Goal: Information Seeking & Learning: Learn about a topic

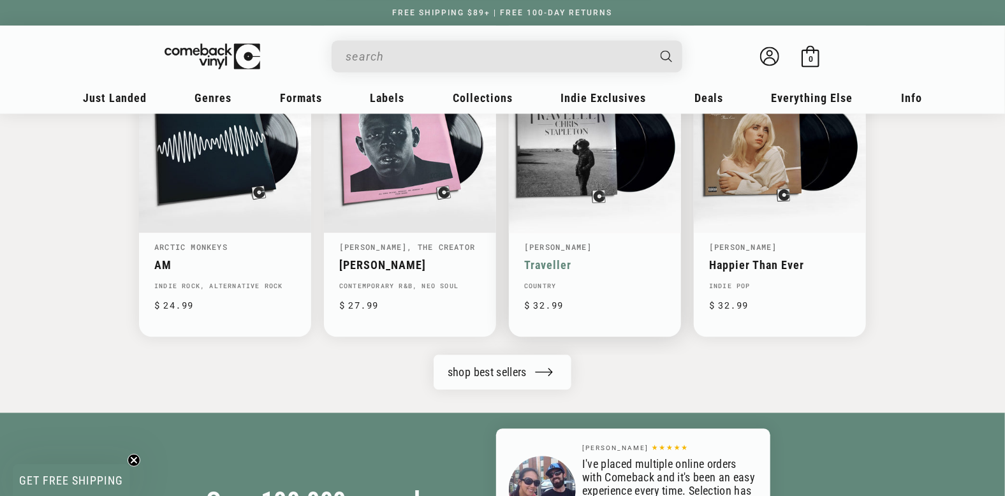
scroll to position [1339, 0]
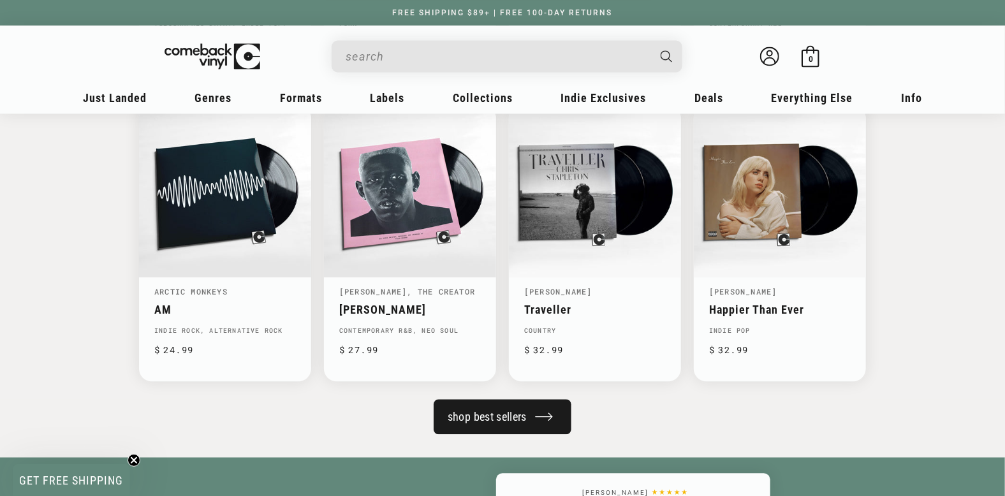
click at [479, 414] on link "shop best sellers" at bounding box center [502, 416] width 138 height 35
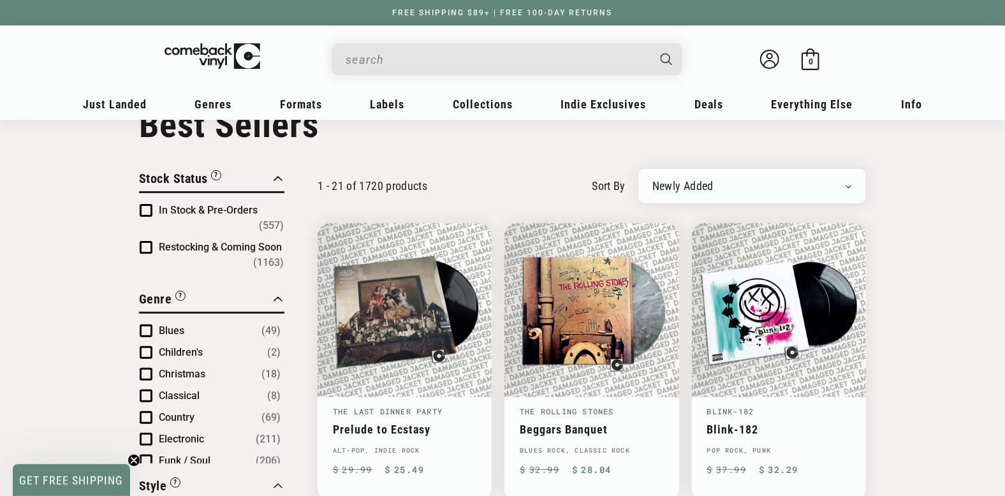
scroll to position [64, 0]
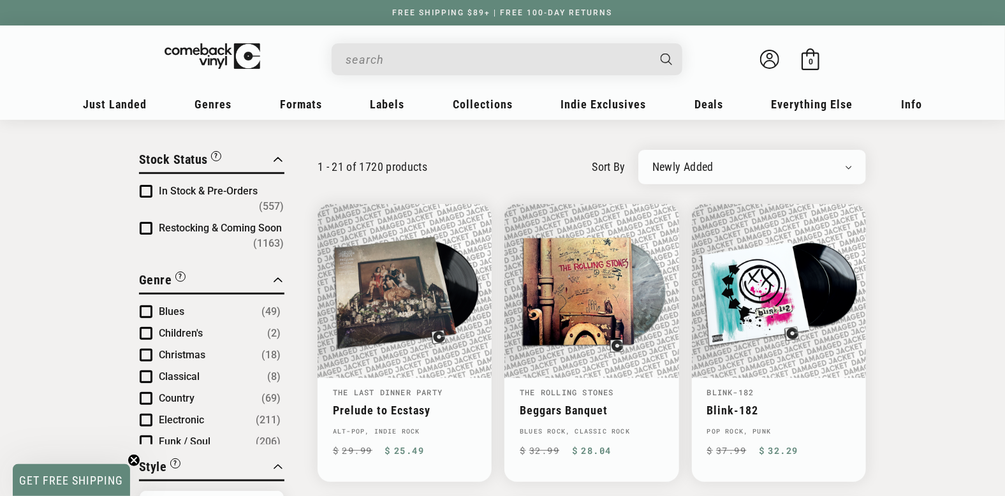
click at [149, 392] on span "Product filter" at bounding box center [146, 398] width 13 height 13
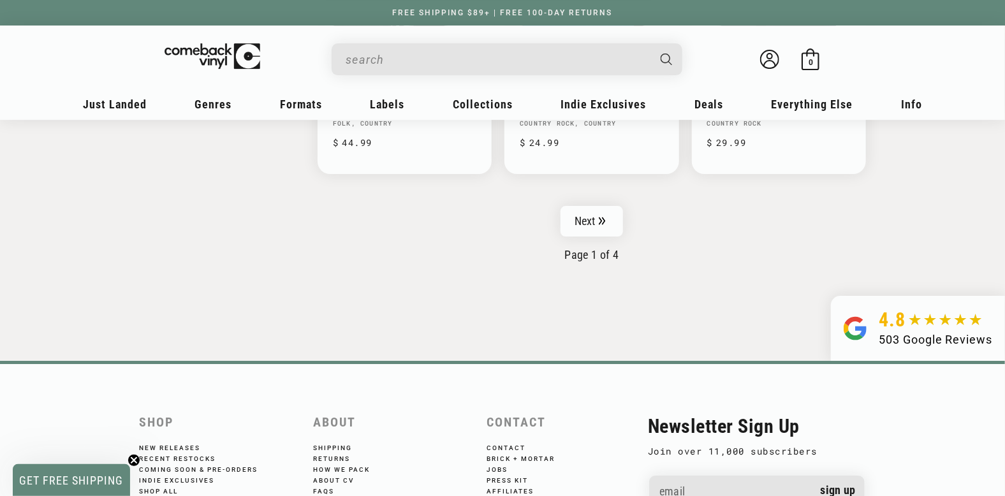
scroll to position [2167, 0]
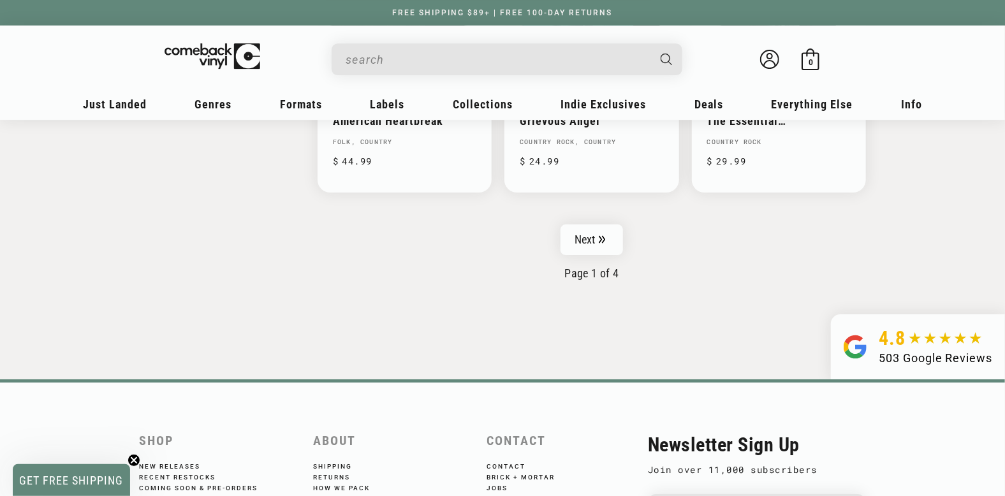
click at [350, 61] on input "When autocomplete results are available use up and down arrows to review and en…" at bounding box center [496, 60] width 302 height 26
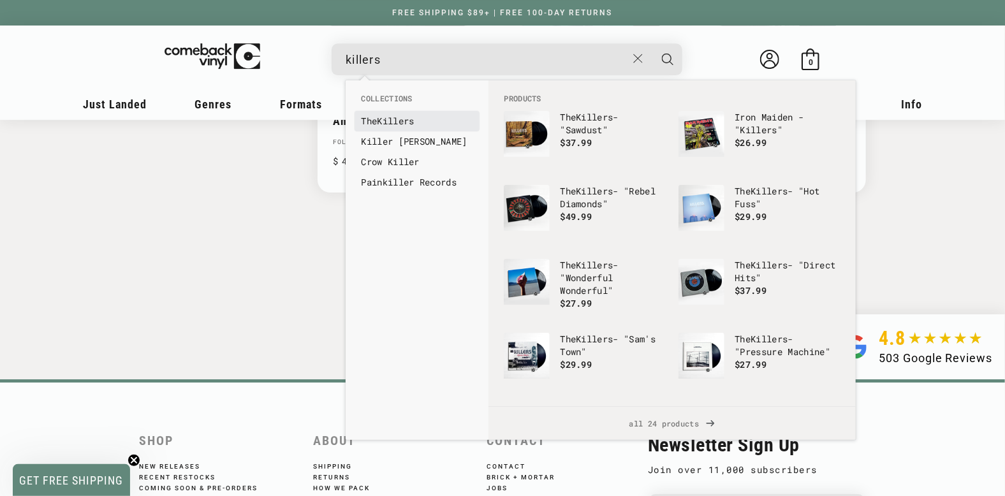
type input "killers"
click at [414, 122] on b "Killers" at bounding box center [395, 121] width 37 height 12
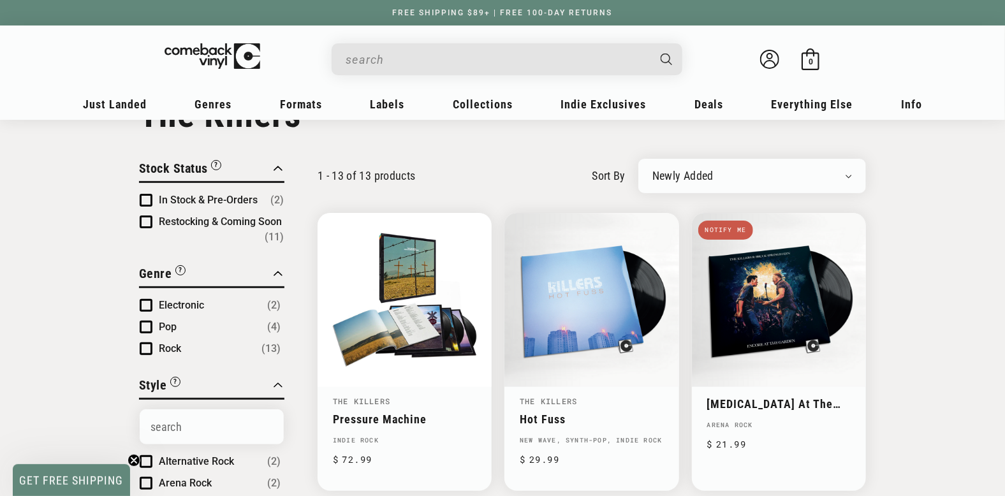
scroll to position [127, 0]
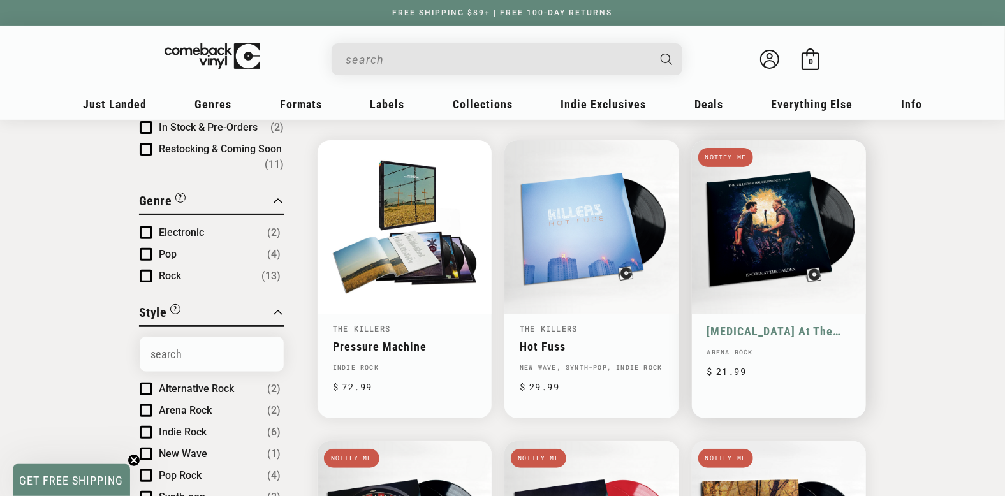
click at [795, 324] on link "Encore At The Garden" at bounding box center [778, 330] width 143 height 13
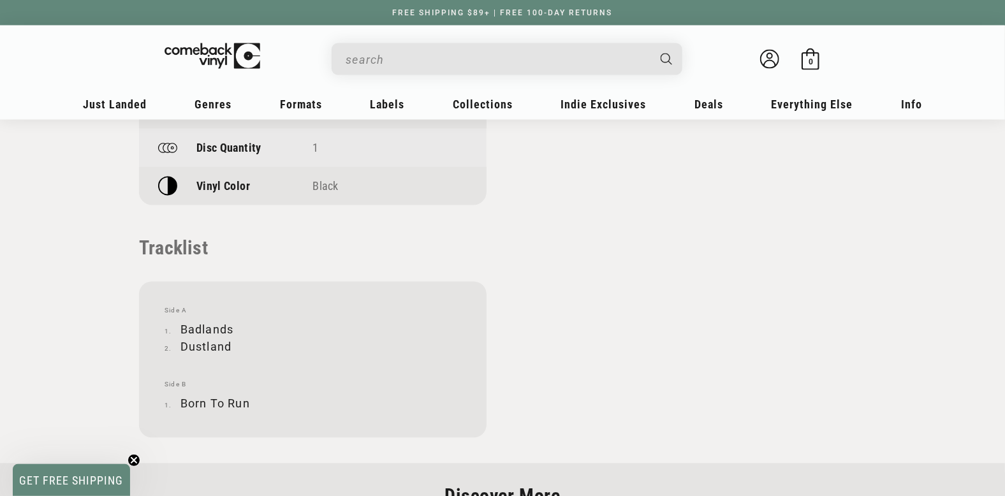
scroll to position [1084, 0]
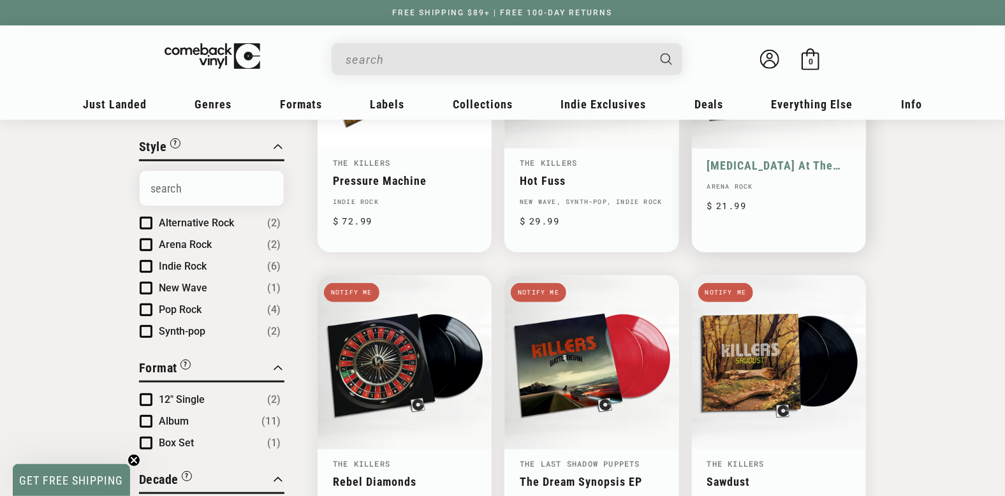
scroll to position [446, 0]
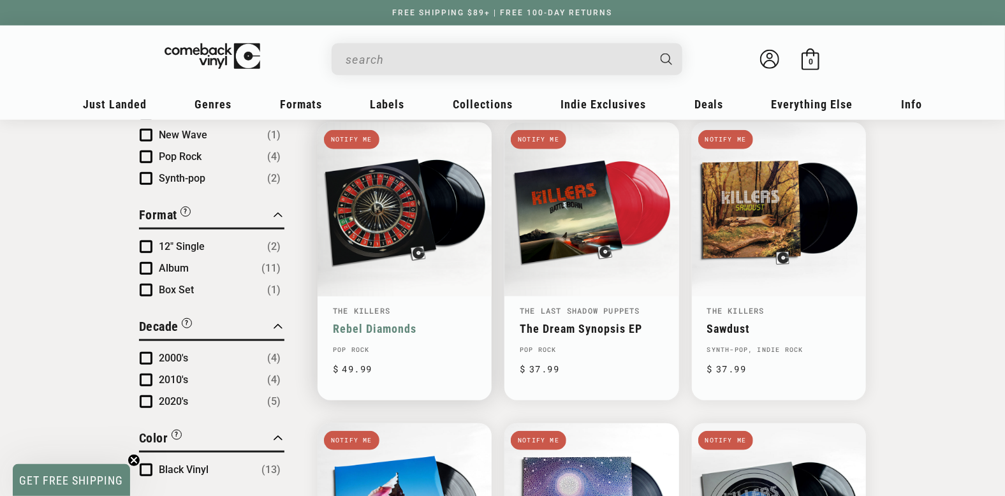
click at [386, 322] on link "Rebel Diamonds" at bounding box center [404, 328] width 143 height 13
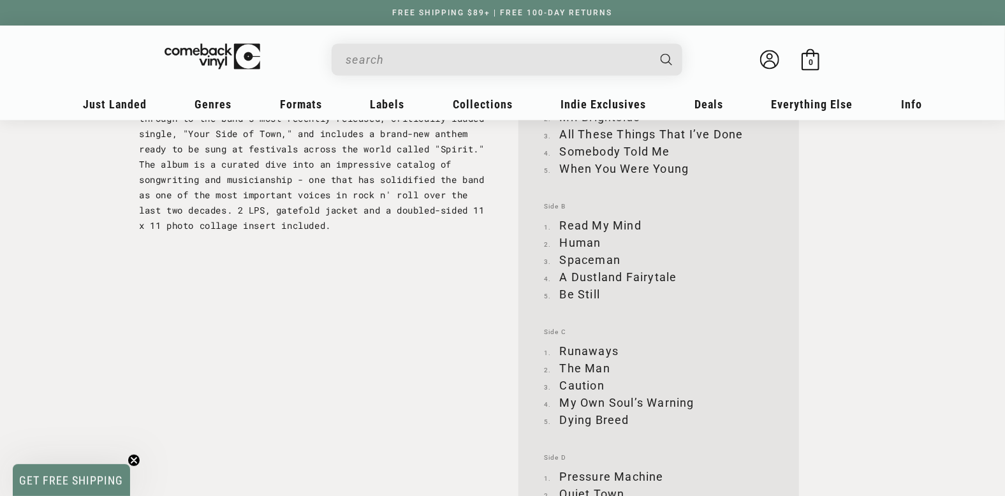
scroll to position [1402, 0]
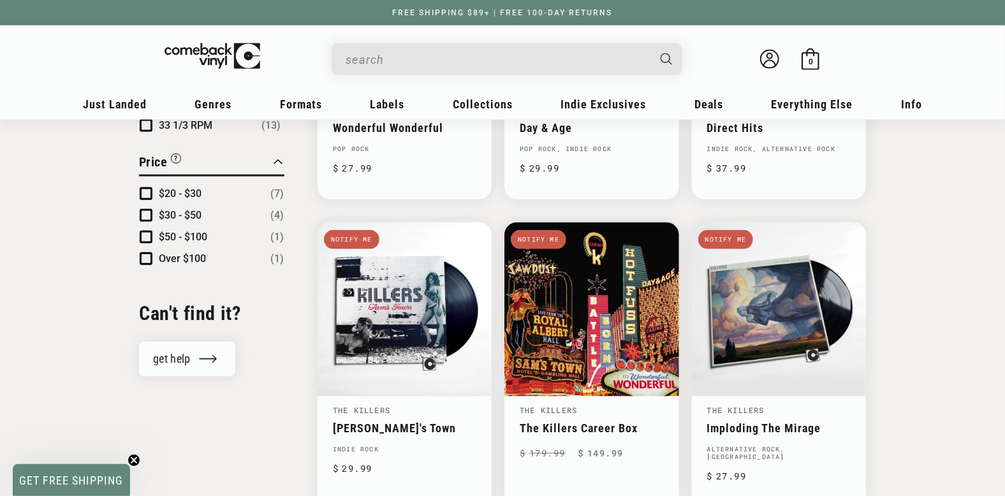
scroll to position [1020, 0]
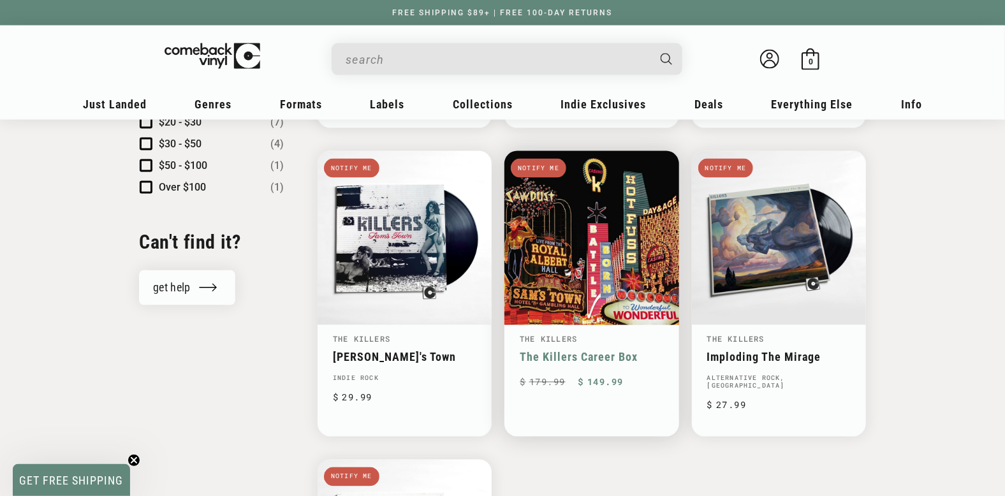
click at [609, 351] on link "The Killers Career Box" at bounding box center [590, 357] width 143 height 13
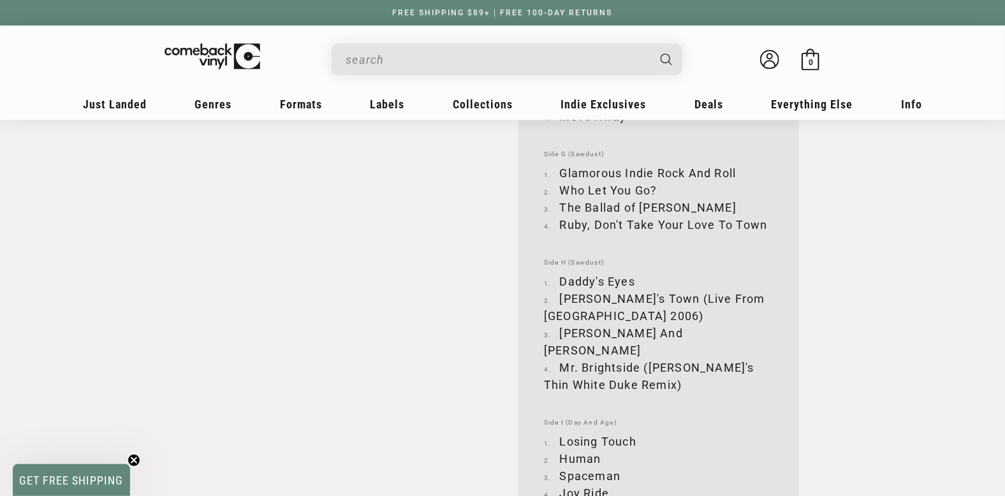
scroll to position [2040, 0]
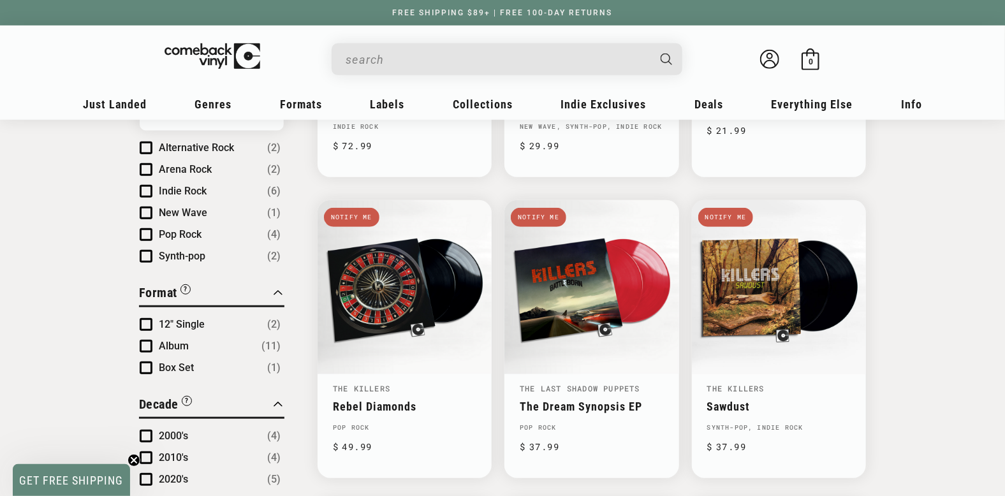
scroll to position [126, 0]
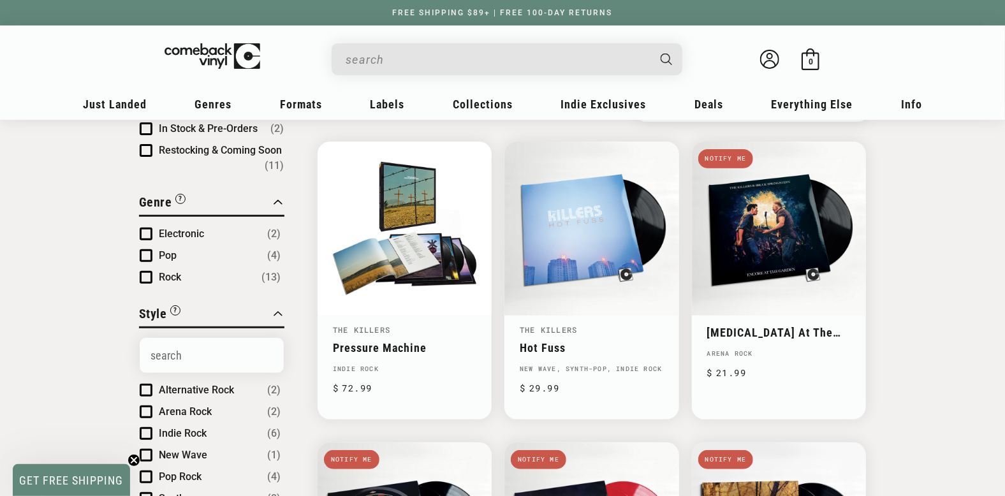
click at [374, 69] on input "When autocomplete results are available use up and down arrows to review and en…" at bounding box center [496, 60] width 302 height 26
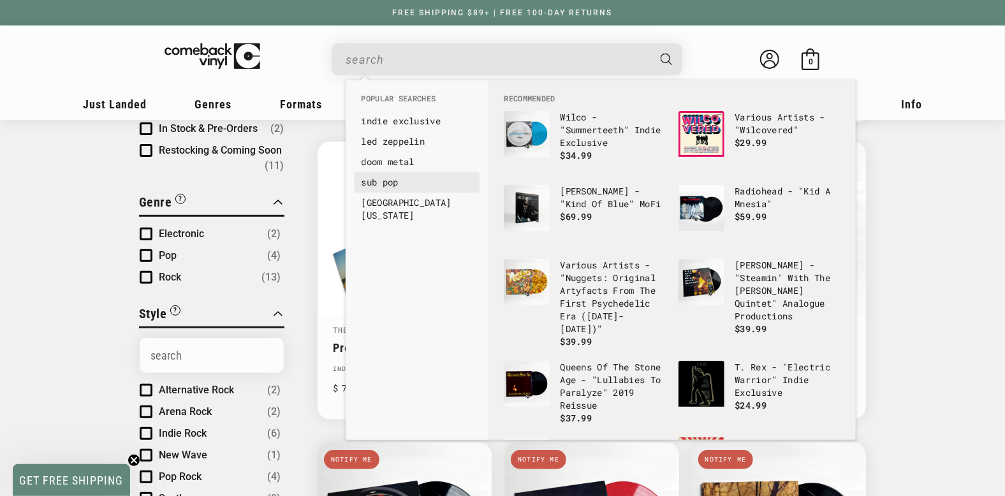
click at [401, 186] on link "sub pop" at bounding box center [417, 182] width 112 height 13
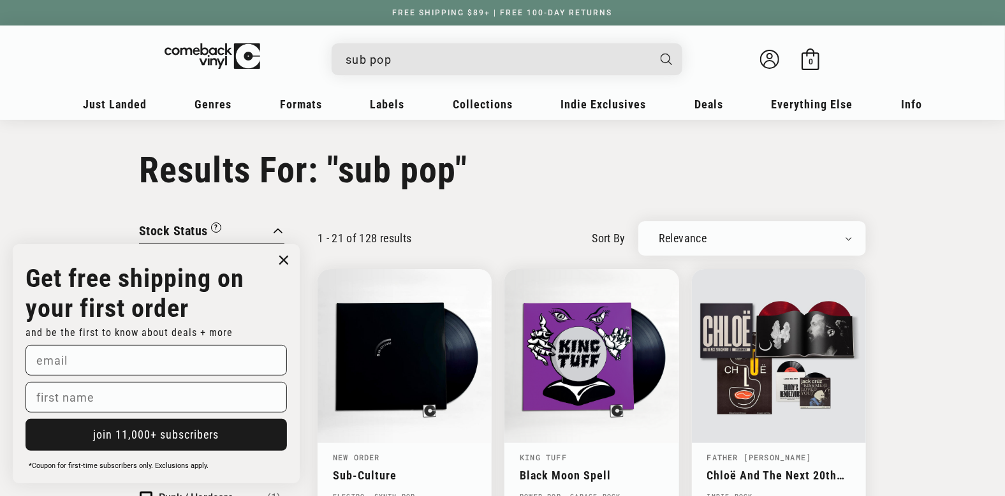
click at [444, 60] on input "sub pop" at bounding box center [496, 60] width 302 height 26
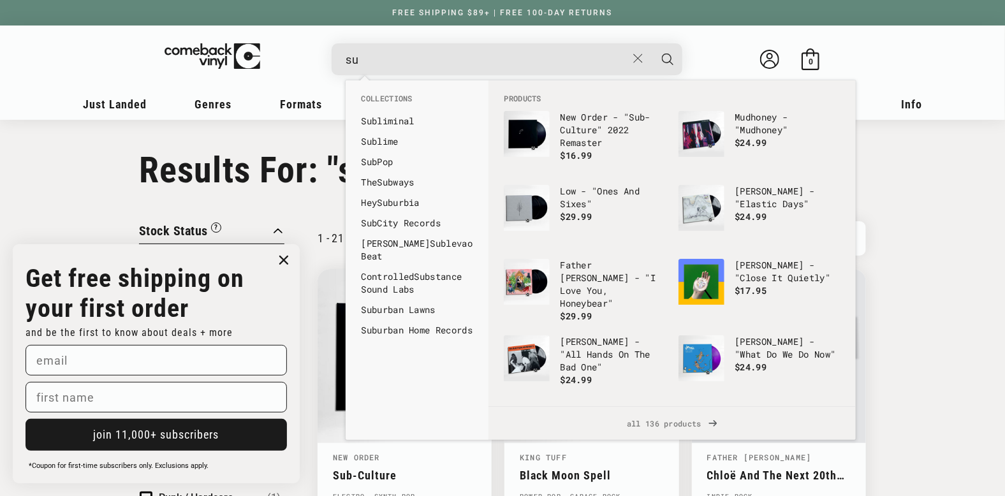
type input "s"
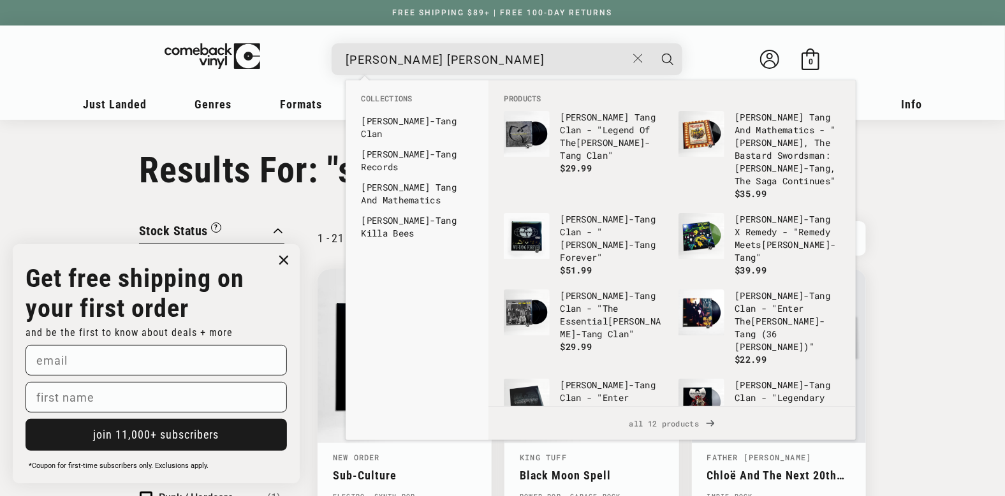
type input "wu tang"
click at [651, 43] on button "Search" at bounding box center [667, 59] width 32 height 32
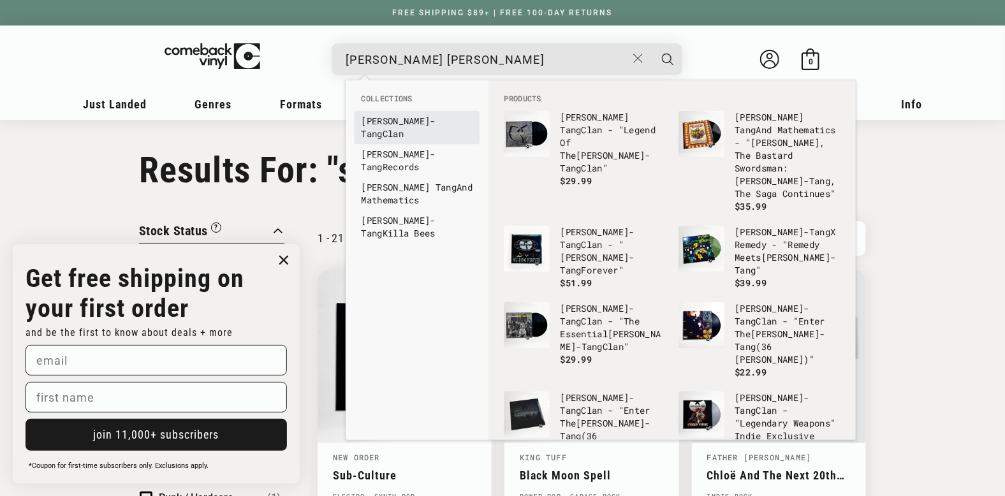
click at [432, 120] on link "Wu - Tang Clan" at bounding box center [417, 127] width 112 height 25
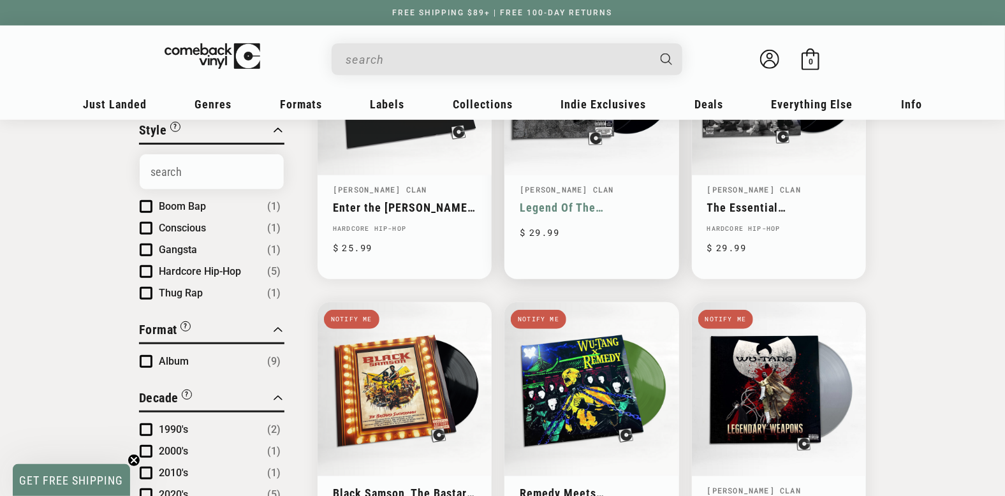
scroll to position [218, 0]
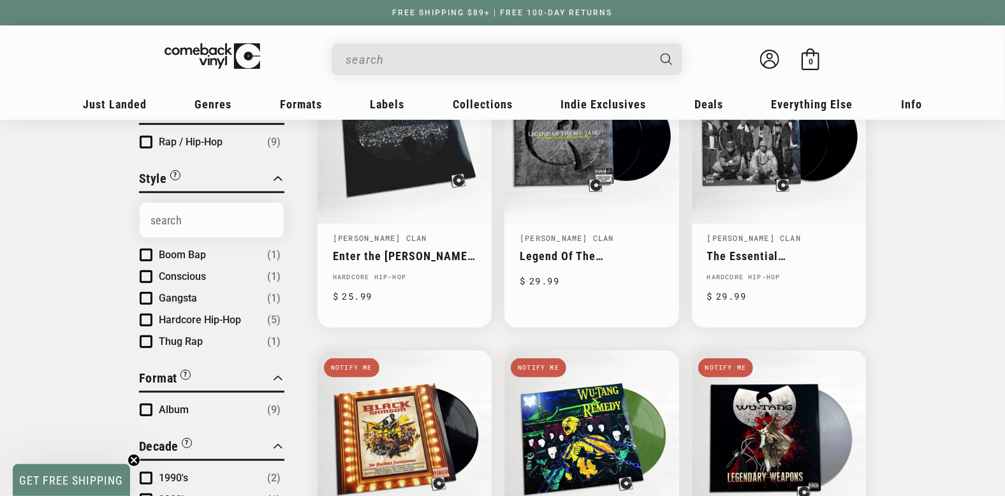
click at [366, 58] on input "When autocomplete results are available use up and down arrows to review and en…" at bounding box center [496, 60] width 302 height 26
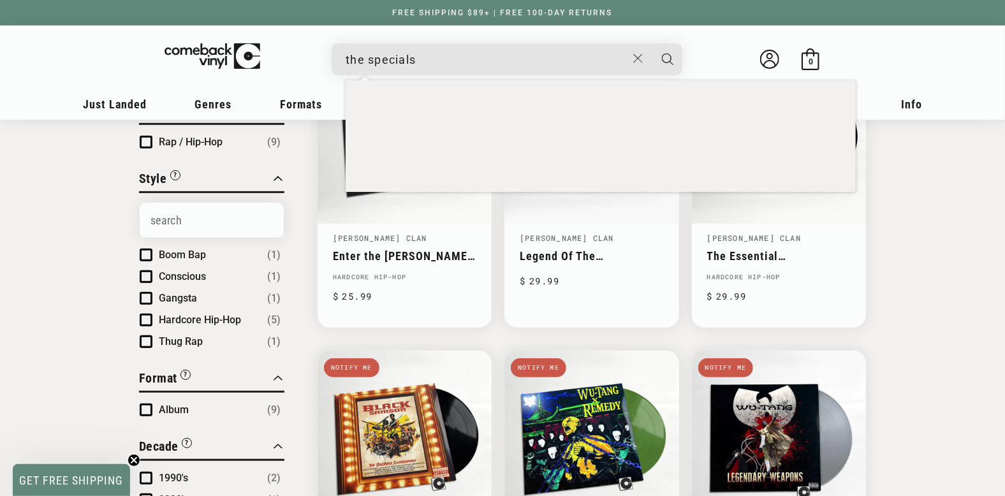
type input "the specials"
click at [651, 43] on button "Search" at bounding box center [667, 59] width 32 height 32
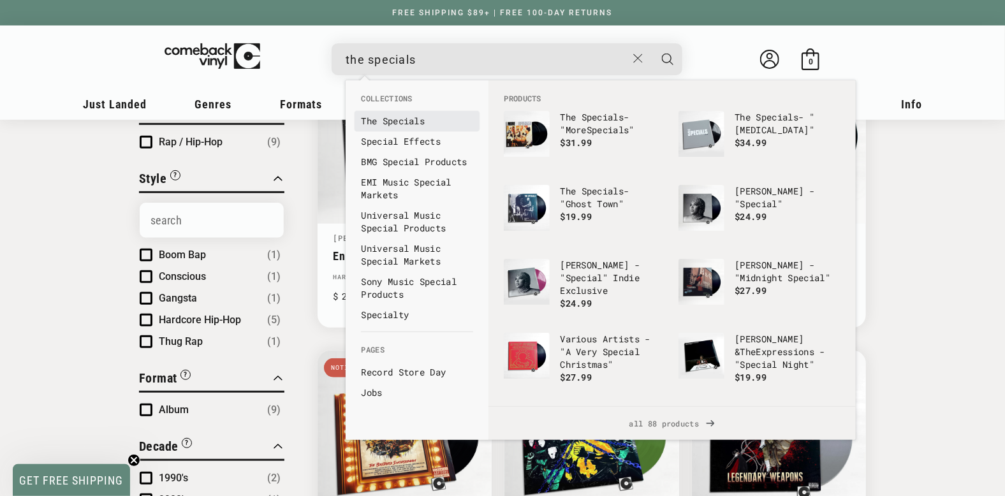
click at [404, 128] on li "The Specials" at bounding box center [416, 121] width 125 height 20
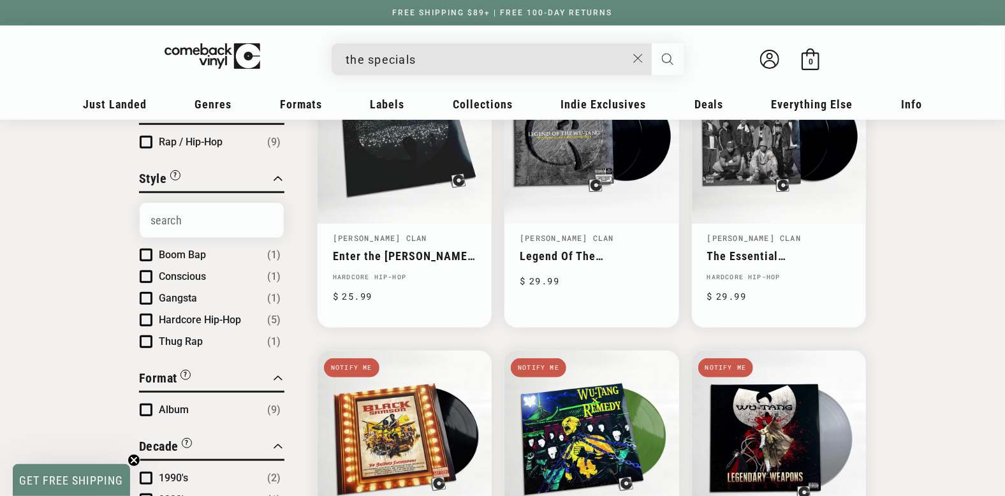
click at [669, 57] on icon "Search" at bounding box center [667, 59] width 11 height 11
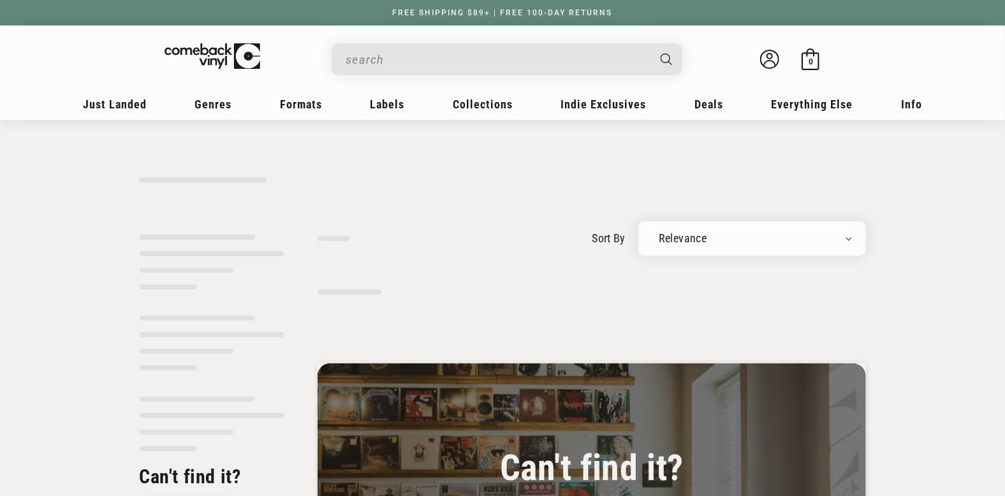
type input "the specials"
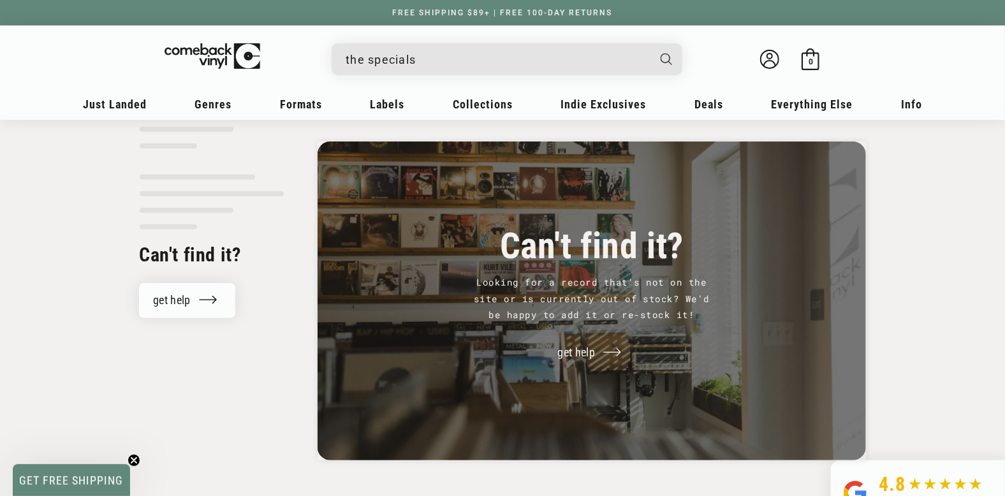
scroll to position [92, 0]
